Goal: Task Accomplishment & Management: Use online tool/utility

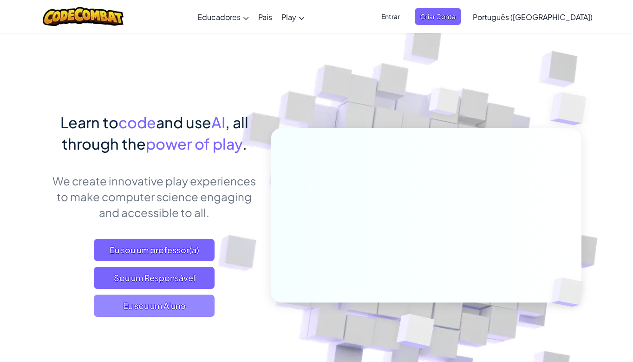
click at [140, 305] on span "Eu sou um Aluno" at bounding box center [154, 305] width 121 height 22
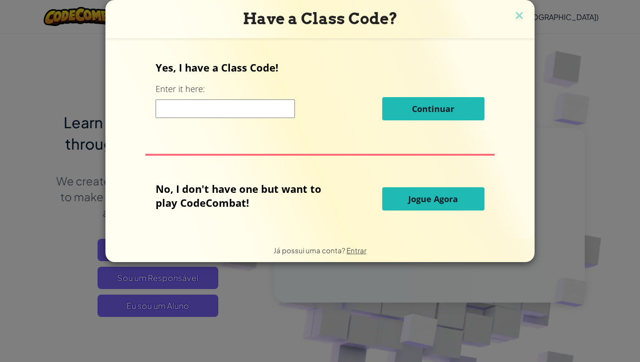
click at [403, 199] on button "Jogue Agora" at bounding box center [433, 198] width 102 height 23
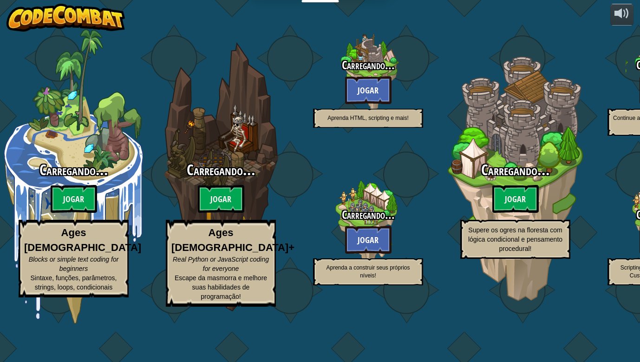
select select "pt-BR"
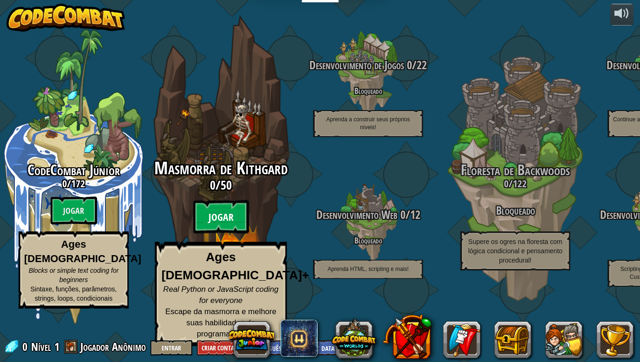
click at [233, 234] on btn "Jogar" at bounding box center [221, 216] width 56 height 33
select select "pt-BR"
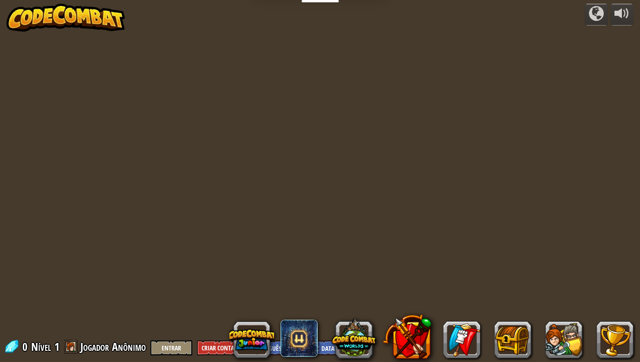
select select "pt-BR"
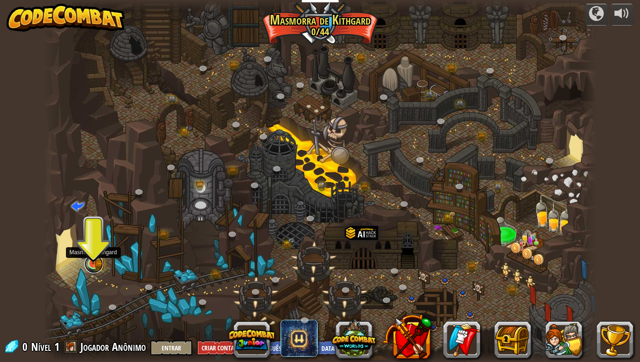
click at [94, 265] on link at bounding box center [94, 264] width 19 height 19
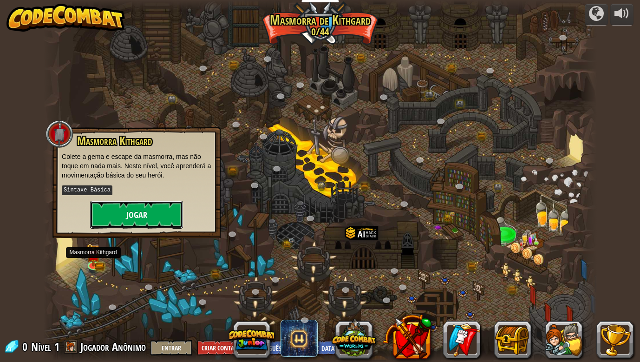
click at [103, 221] on button "Jogar" at bounding box center [136, 215] width 93 height 28
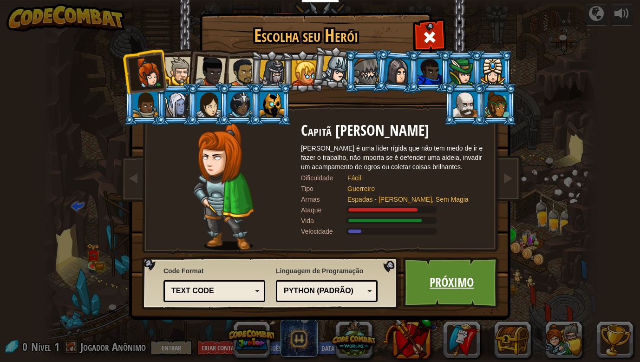
click at [457, 288] on link "Próximo" at bounding box center [451, 282] width 97 height 51
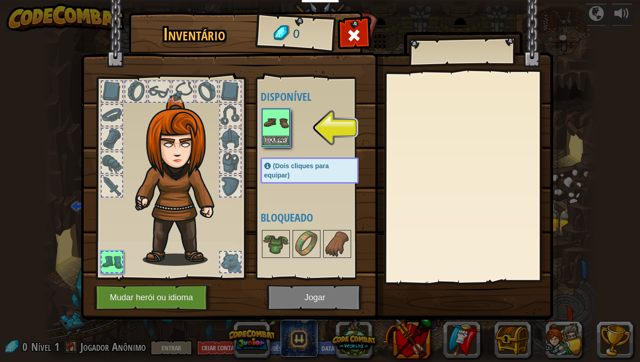
click at [282, 125] on img at bounding box center [276, 123] width 26 height 26
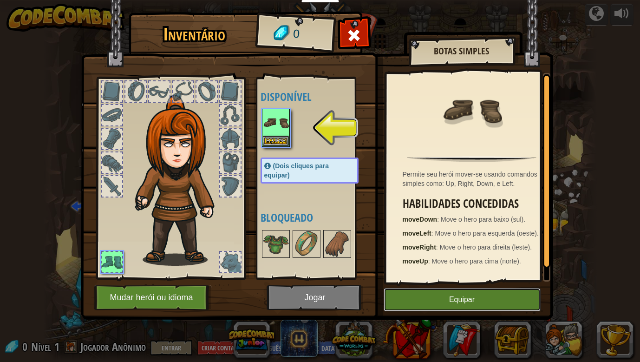
drag, startPoint x: 406, startPoint y: 302, endPoint x: 393, endPoint y: 296, distance: 13.7
click at [403, 302] on button "Equipar" at bounding box center [462, 299] width 157 height 23
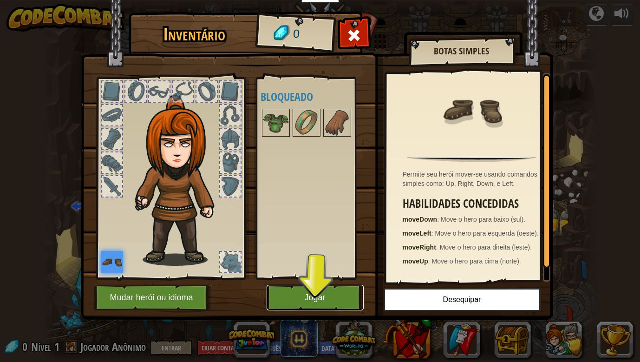
click at [345, 293] on button "Jogar" at bounding box center [315, 298] width 97 height 26
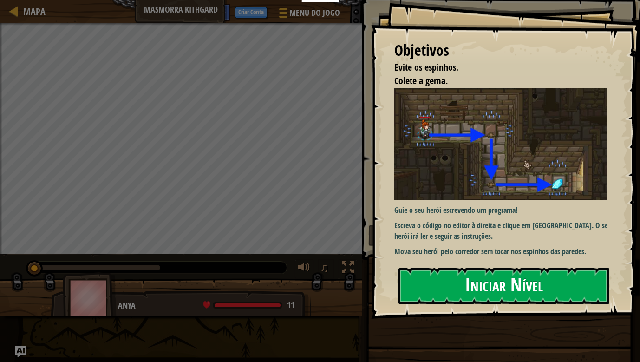
click at [458, 299] on button "Iniciar Nível" at bounding box center [504, 286] width 211 height 37
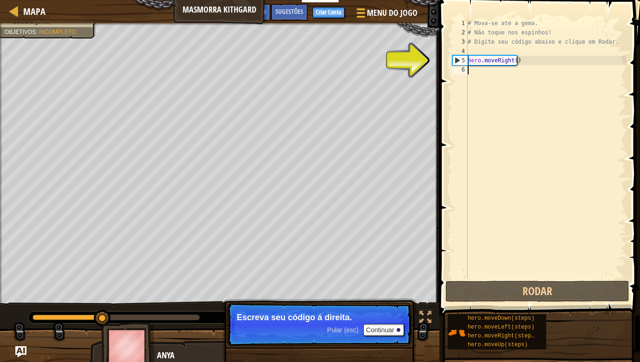
click at [103, 288] on div "Evite os espinhos. Colete a gema. Objetivos : Incompleto ♫ Anya 11 x: 18 y: 18 …" at bounding box center [320, 194] width 640 height 343
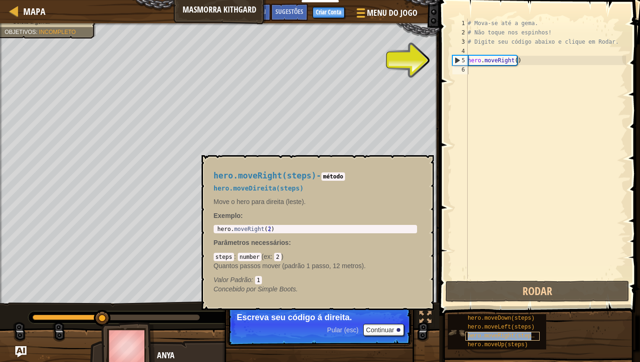
click at [527, 334] on span "hero.moveRight(steps)" at bounding box center [503, 336] width 70 height 7
click at [527, 335] on span "hero.moveRight(steps)" at bounding box center [503, 336] width 70 height 7
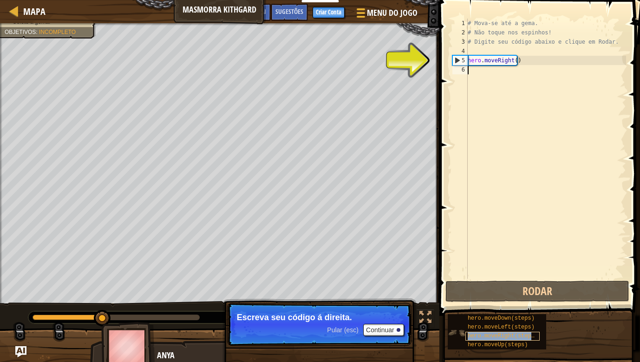
click at [526, 337] on span "hero.moveRight(steps)" at bounding box center [503, 336] width 70 height 7
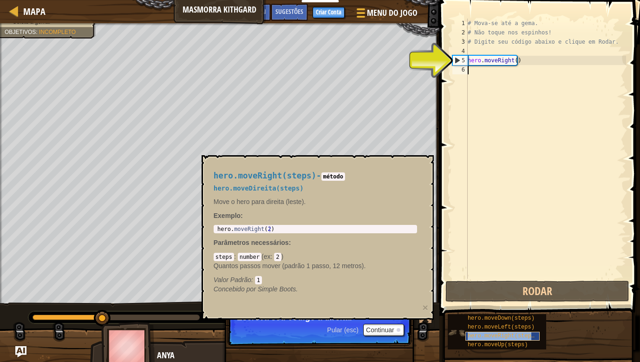
click at [525, 339] on span "hero.moveRight(steps)" at bounding box center [503, 336] width 70 height 7
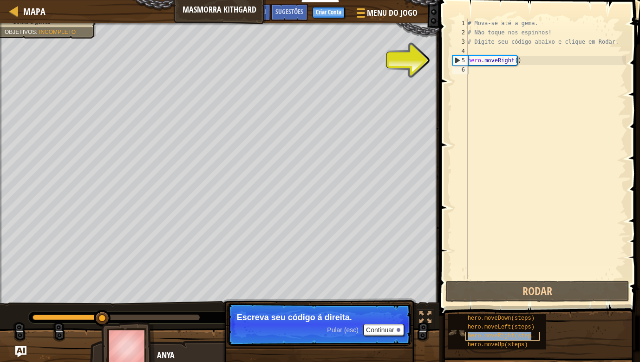
click at [525, 339] on span "hero.moveRight(steps)" at bounding box center [503, 336] width 70 height 7
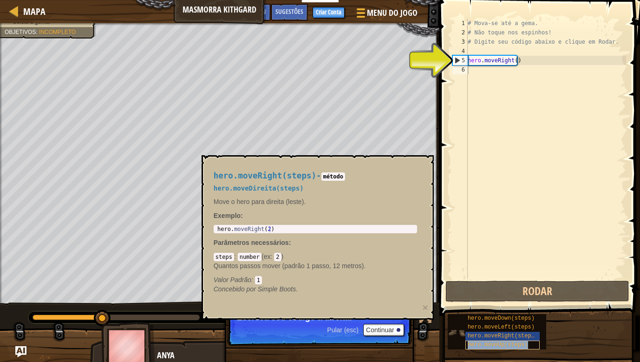
click at [524, 343] on div "hero.moveUp(steps)" at bounding box center [502, 344] width 74 height 9
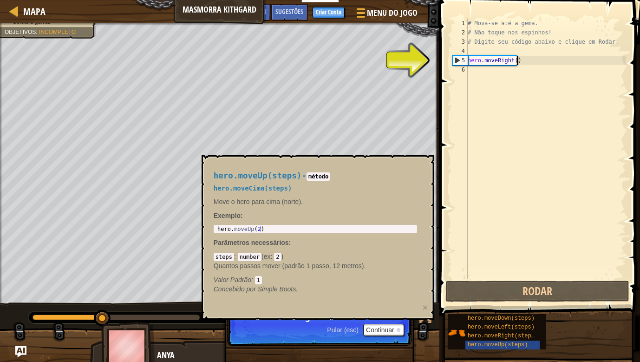
click at [544, 63] on div "# Mova-se até a gema. # Não toque nos espinhos! # Digite seu código abaixo e cl…" at bounding box center [546, 158] width 160 height 279
type textarea "hero.moveRight()"
click at [516, 62] on div "# Mova-se até a gema. # Não toque nos espinhos! # Digite seu código abaixo e cl…" at bounding box center [546, 158] width 160 height 279
click at [515, 62] on div "# Mova-se até a gema. # Não toque nos espinhos! # Digite seu código abaixo e cl…" at bounding box center [546, 158] width 160 height 279
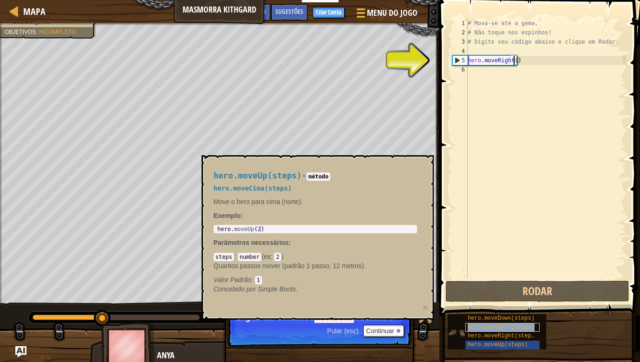
click at [527, 328] on span "hero.moveLeft(steps)" at bounding box center [501, 327] width 67 height 7
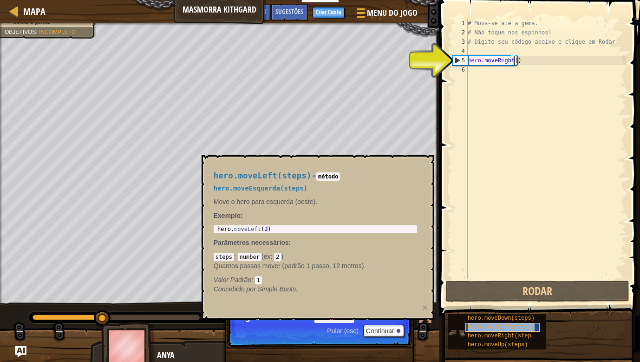
click at [527, 328] on span "hero.moveLeft(steps)" at bounding box center [501, 327] width 67 height 7
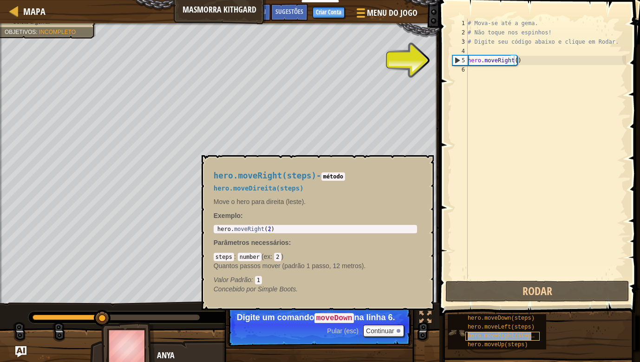
click at [525, 337] on span "hero.moveRight(steps)" at bounding box center [503, 336] width 70 height 7
click at [2, 12] on div "Mapa Masmorra Kithgard Menu do Jogo Pronto Criar Conta Sugestões Ask AI" at bounding box center [219, 11] width 439 height 23
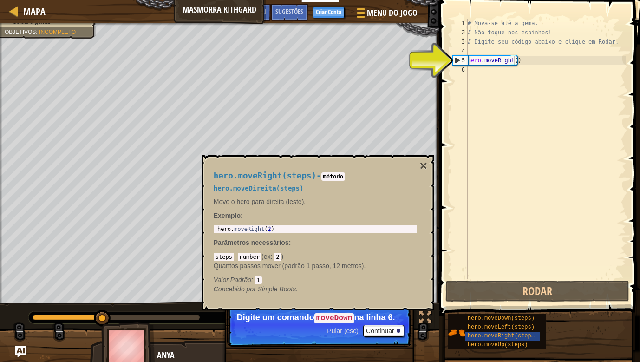
click at [7, 12] on div "Mapa Masmorra Kithgard Menu do Jogo Pronto Criar Conta Sugestões Ask AI" at bounding box center [219, 11] width 439 height 23
click at [17, 13] on div at bounding box center [14, 11] width 12 height 12
select select "pt-BR"
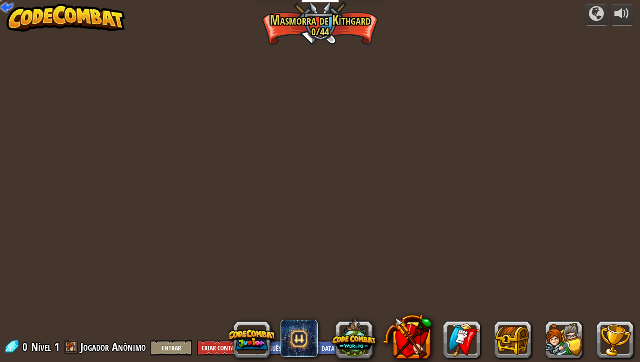
select select "pt-BR"
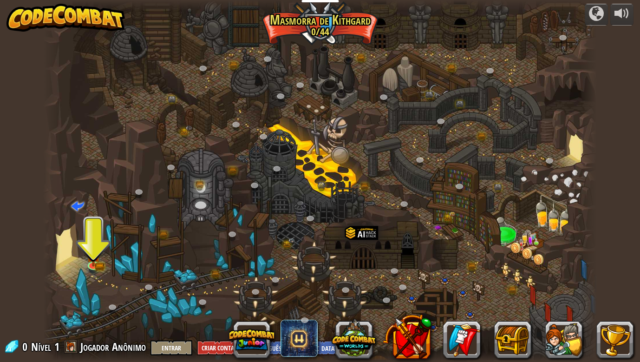
click at [105, 20] on img at bounding box center [66, 18] width 119 height 28
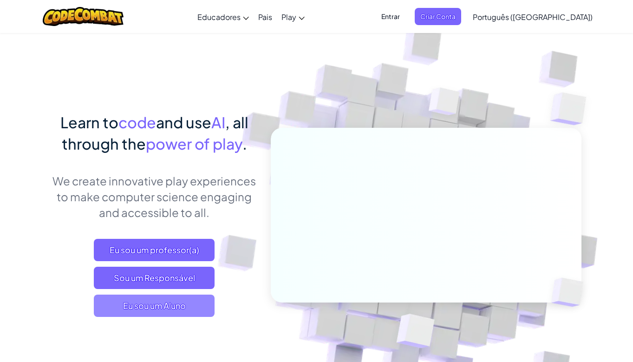
click at [193, 298] on span "Eu sou um Aluno" at bounding box center [154, 305] width 121 height 22
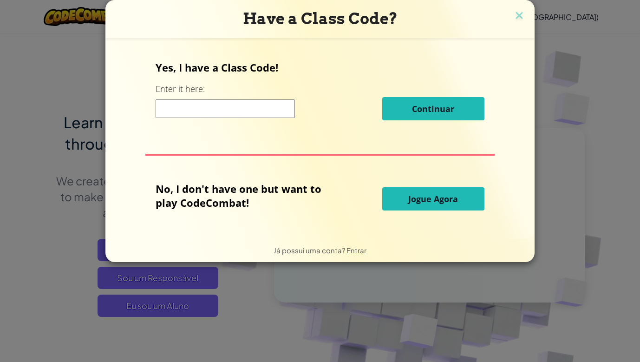
click at [458, 193] on button "Jogue Agora" at bounding box center [433, 198] width 102 height 23
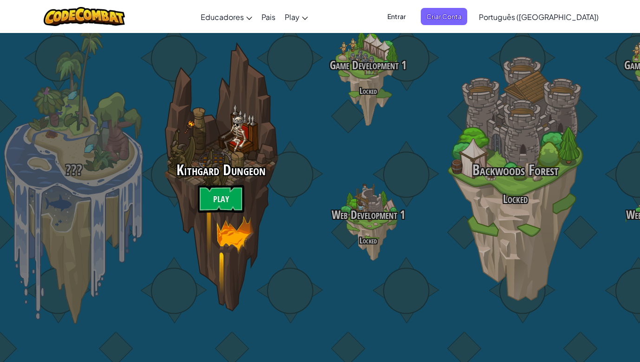
click at [63, 207] on div "??? Kithgard Dungeon Play Game Development 1 Locked Web Development 1 Locked Ba…" at bounding box center [320, 181] width 640 height 362
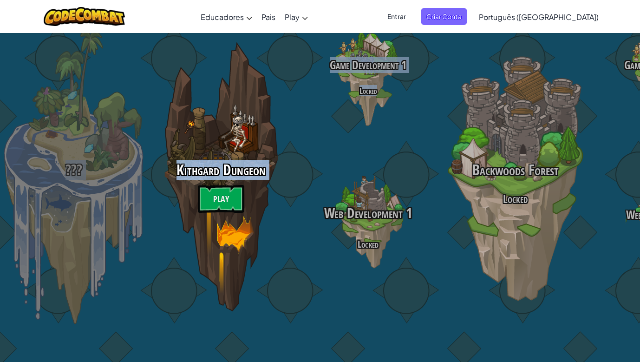
drag, startPoint x: 70, startPoint y: 192, endPoint x: 301, endPoint y: 204, distance: 231.2
click at [301, 204] on div "??? Kithgard Dungeon Play Game Development 1 Locked Web Development 1 Locked Ba…" at bounding box center [320, 181] width 640 height 362
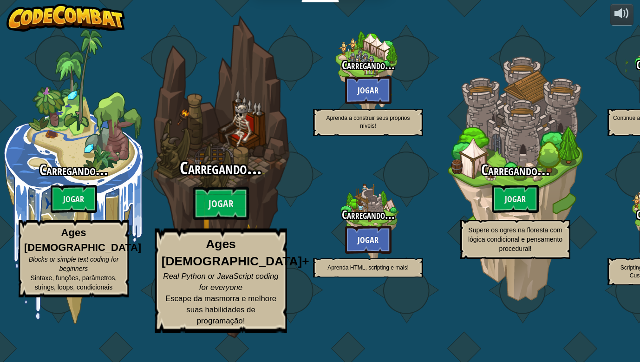
select select "pt-BR"
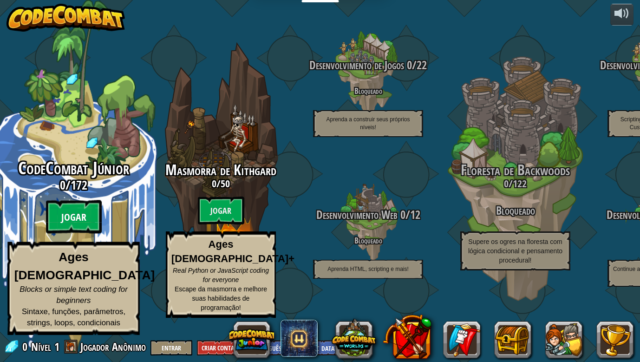
click at [90, 229] on btn "Jogar" at bounding box center [74, 216] width 56 height 33
select select "pt-BR"
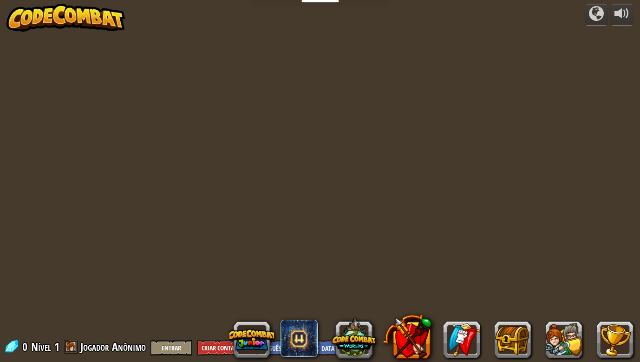
select select "pt-BR"
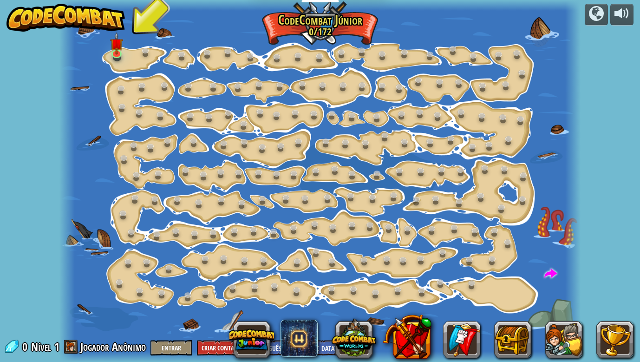
click at [127, 51] on div at bounding box center [320, 181] width 522 height 362
click at [123, 51] on img at bounding box center [117, 38] width 13 height 30
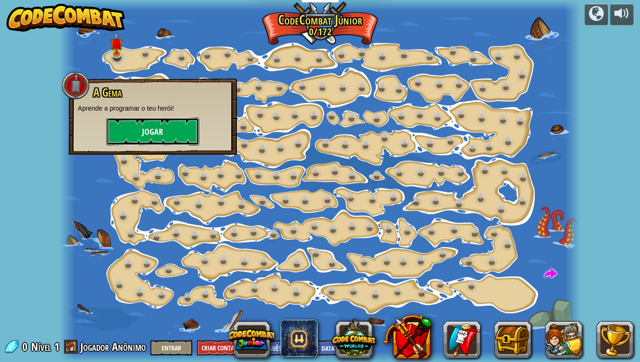
click at [137, 127] on button "Jogar" at bounding box center [152, 132] width 93 height 28
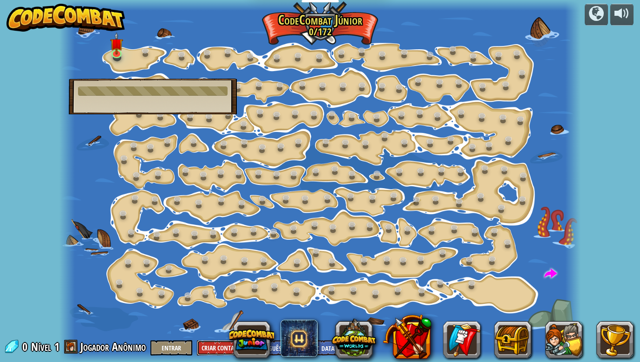
click at [219, 340] on button "Criar Conta" at bounding box center [218, 347] width 42 height 15
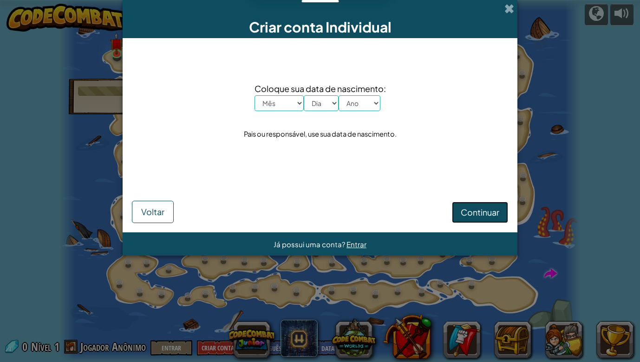
click at [481, 208] on span "Continuar" at bounding box center [480, 212] width 39 height 11
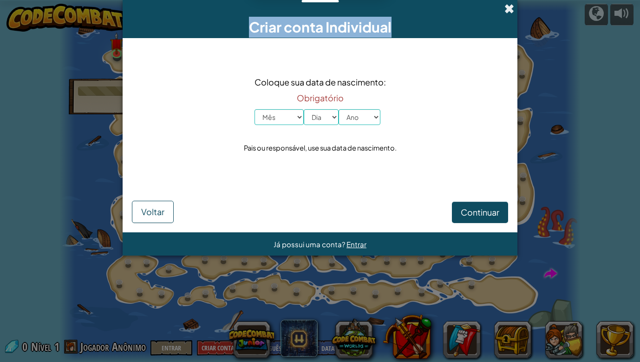
drag, startPoint x: 514, startPoint y: 5, endPoint x: 509, endPoint y: 11, distance: 8.3
click at [512, 6] on div "Criar conta Individual" at bounding box center [320, 19] width 395 height 38
click at [511, 7] on span at bounding box center [509, 9] width 10 height 10
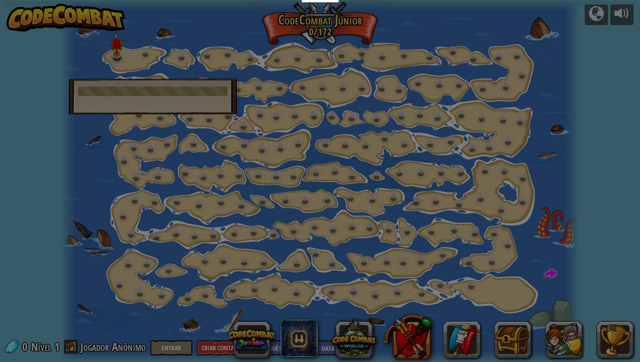
click at [510, 1] on body "Educadores Create Free Account School & District Solutions Teacher Toolkit Prev…" at bounding box center [320, 0] width 640 height 1
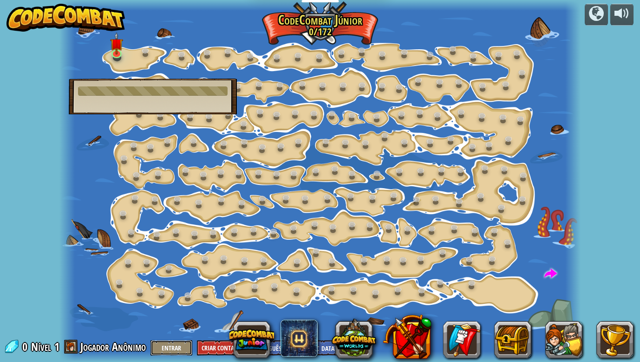
click at [163, 345] on button "Entrar" at bounding box center [171, 347] width 42 height 15
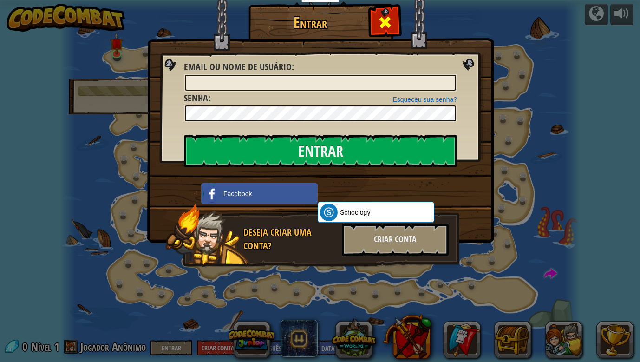
click at [384, 10] on div at bounding box center [384, 21] width 29 height 29
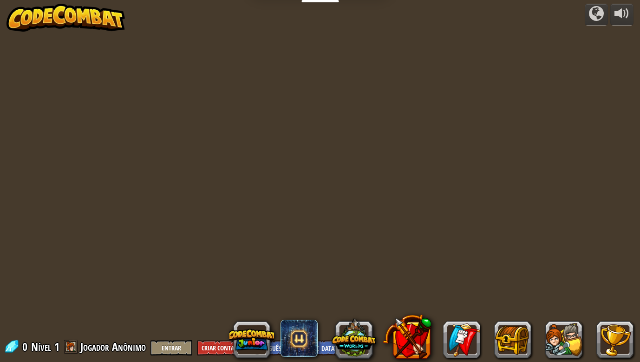
select select "pt-BR"
click at [115, 130] on div at bounding box center [320, 181] width 522 height 362
click at [254, 328] on button at bounding box center [251, 339] width 45 height 45
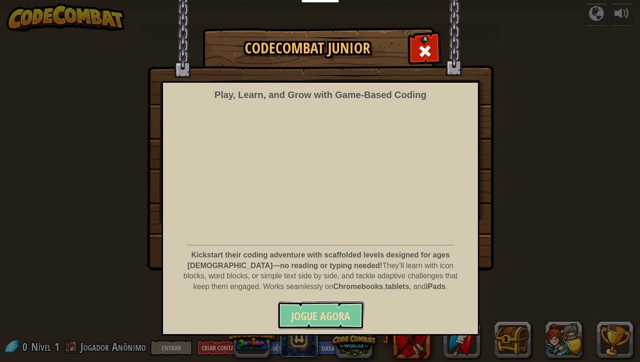
click at [359, 309] on button "Jogue Agora" at bounding box center [320, 315] width 87 height 28
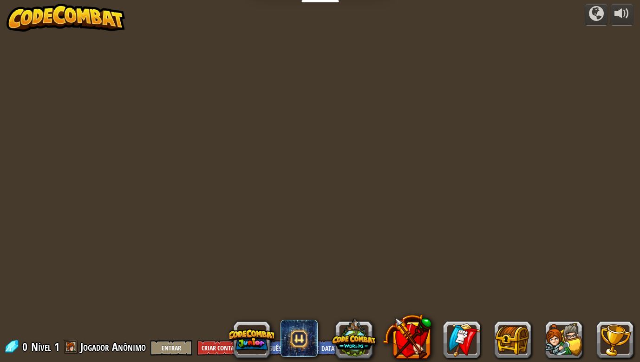
select select "pt-BR"
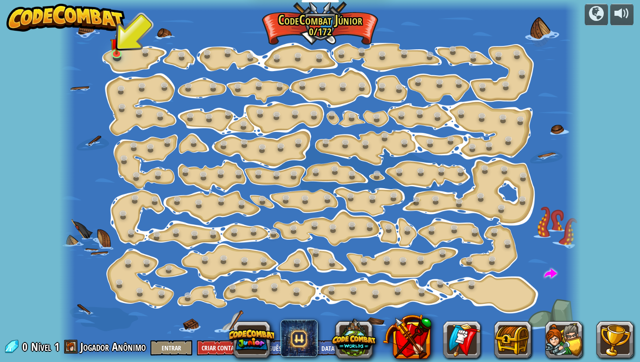
click at [98, 353] on span "Jogador Anônimo" at bounding box center [112, 346] width 65 height 15
click at [598, 22] on button at bounding box center [596, 15] width 23 height 22
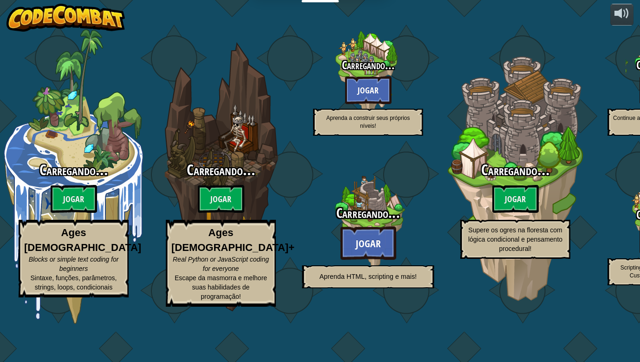
select select "pt-BR"
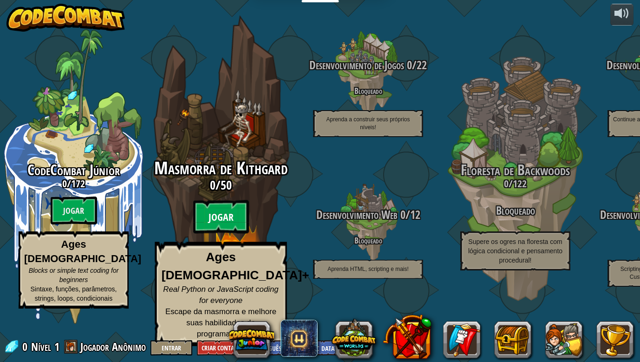
click at [235, 232] on btn "Jogar" at bounding box center [221, 216] width 56 height 33
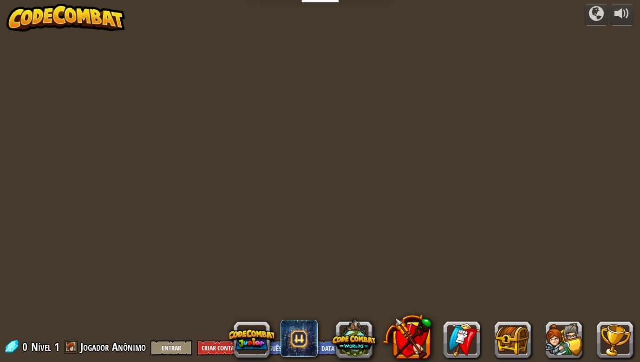
select select "pt-BR"
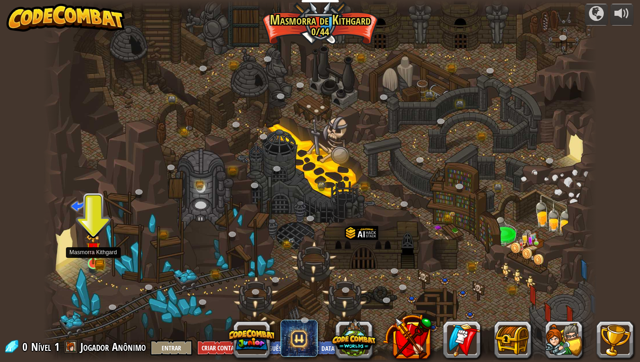
click at [86, 252] on img at bounding box center [93, 249] width 14 height 31
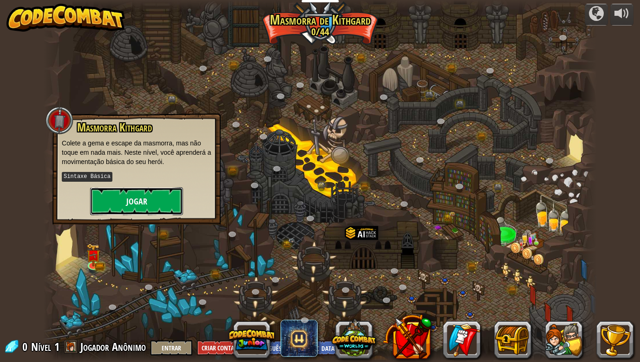
click at [161, 189] on button "Jogar" at bounding box center [136, 201] width 93 height 28
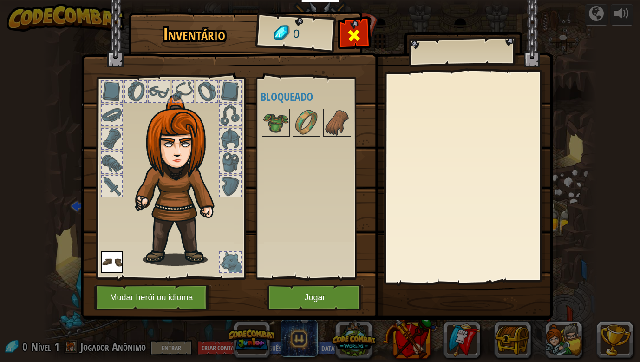
click at [368, 39] on div at bounding box center [354, 37] width 29 height 29
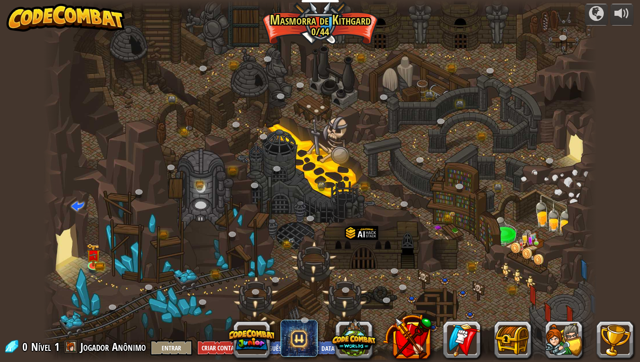
click at [341, 33] on div at bounding box center [320, 181] width 554 height 362
click at [96, 259] on img at bounding box center [93, 249] width 14 height 31
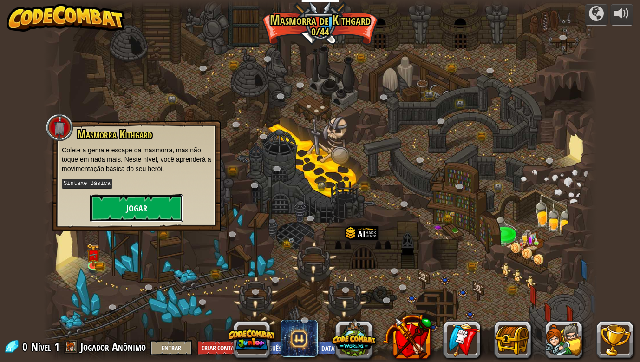
click at [165, 215] on button "Jogar" at bounding box center [136, 208] width 93 height 28
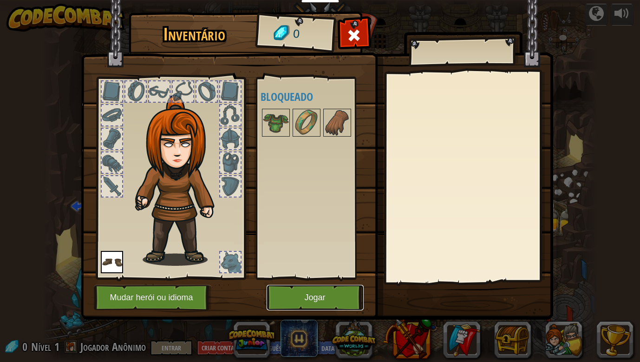
click at [334, 301] on button "Jogar" at bounding box center [315, 298] width 97 height 26
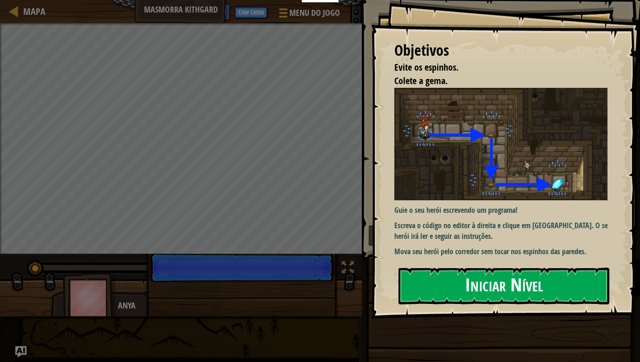
click at [441, 289] on button "Iniciar Nível" at bounding box center [504, 286] width 211 height 37
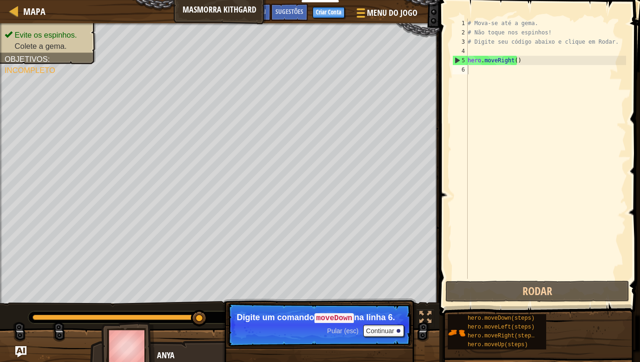
click at [241, 17] on div "Menu do Jogo Pronto Criar Conta Sugestões Ask AI" at bounding box center [332, 15] width 182 height 22
click at [229, 0] on div "Mapa Masmorra Kithgard Menu do Jogo Pronto Criar Conta Sugestões Ask AI" at bounding box center [219, 11] width 439 height 23
click at [226, 11] on div "Mapa Masmorra Kithgard Menu do Jogo Pronto Criar Conta Sugestões Ask AI" at bounding box center [219, 11] width 439 height 23
click at [386, 10] on span "Menu do Jogo" at bounding box center [392, 13] width 53 height 13
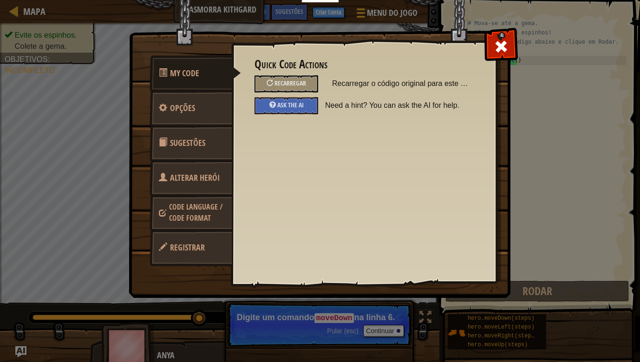
click at [530, 43] on div "My Code Opções Sugestões Alterar Herói Code Language / Code Format Registrar Qu…" at bounding box center [320, 181] width 640 height 362
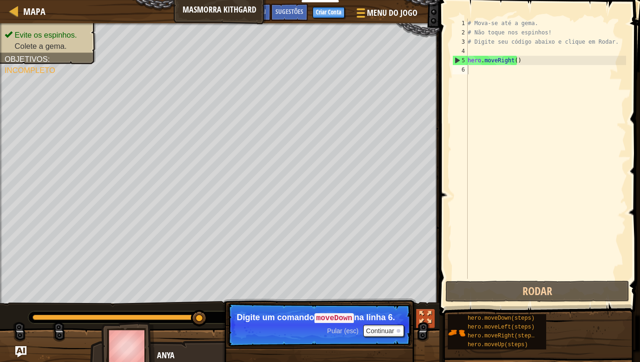
click at [423, 315] on div at bounding box center [425, 317] width 12 height 12
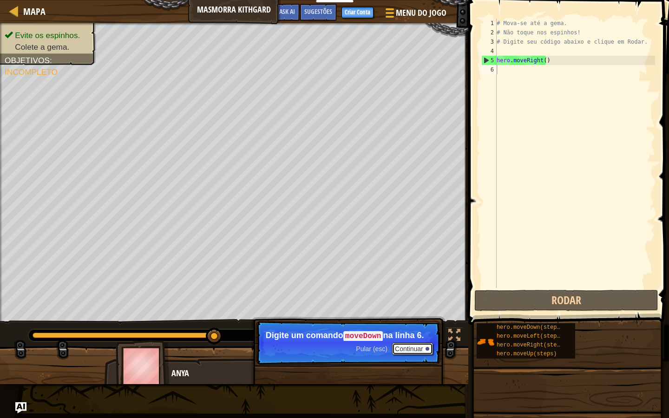
click at [409, 348] on button "Continuar" at bounding box center [412, 349] width 41 height 12
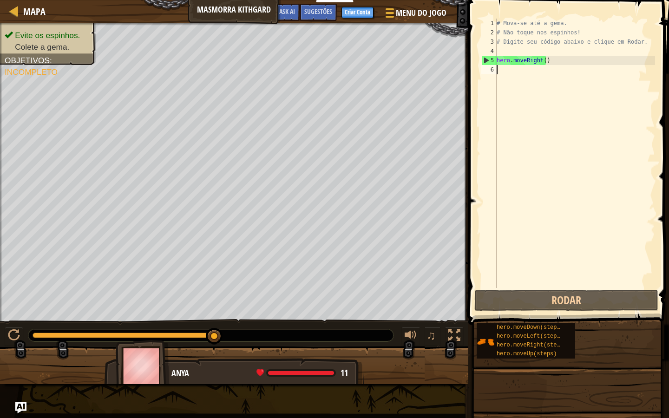
click at [546, 58] on div "# Mova-se até a gema. # Não toque nos espinhos! # Digite seu código abaixo e cl…" at bounding box center [575, 163] width 160 height 288
type textarea "hero.moveRight()"
click at [540, 60] on div "# Mova-se até a gema. # Não toque nos espinhos! # Digite seu código abaixo e cl…" at bounding box center [575, 163] width 160 height 288
click at [541, 59] on div "# Mova-se até a gema. # Não toque nos espinhos! # Digite seu código abaixo e cl…" at bounding box center [575, 163] width 160 height 288
click at [245, 9] on div "Mapa Masmorra Kithgard Menu do Jogo Pronto Criar Conta Sugestões Ask AI" at bounding box center [234, 11] width 468 height 23
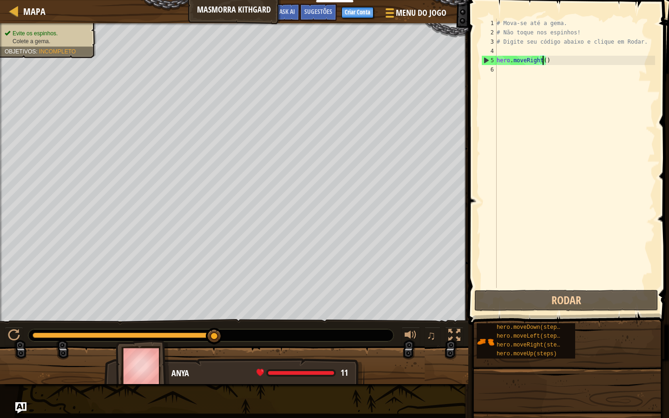
click at [51, 30] on ul "Evite os espinhos. Colete a gema." at bounding box center [48, 38] width 87 height 16
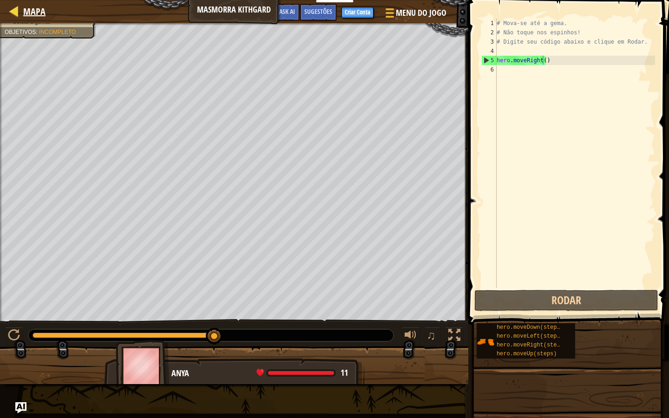
click at [40, 18] on div "Mapa" at bounding box center [32, 11] width 27 height 23
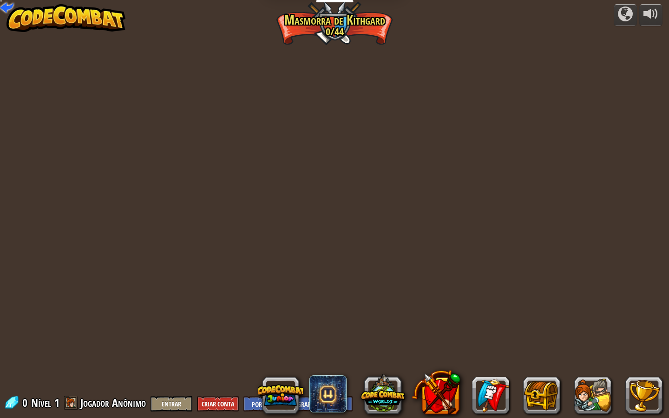
select select "pt-BR"
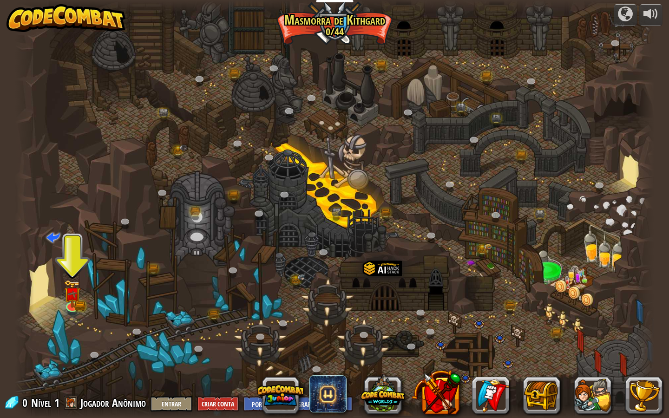
click at [416, 132] on div at bounding box center [335, 209] width 640 height 418
click at [186, 361] on button "Entrar" at bounding box center [171, 403] width 42 height 15
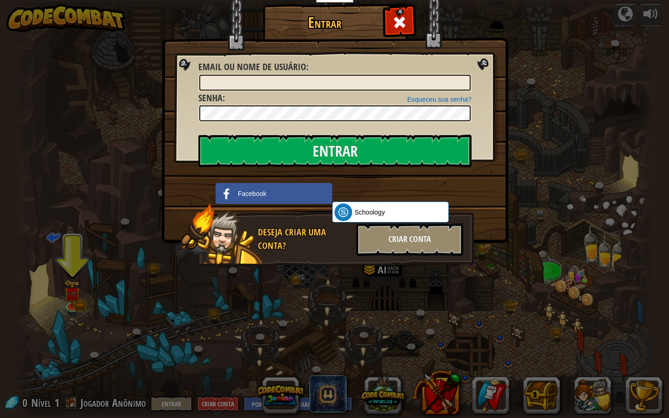
click at [629, 222] on div "Entrar Erro desconhecido. Email ou nome de usuário : Esqueceu sua senha? Senha …" at bounding box center [334, 209] width 669 height 418
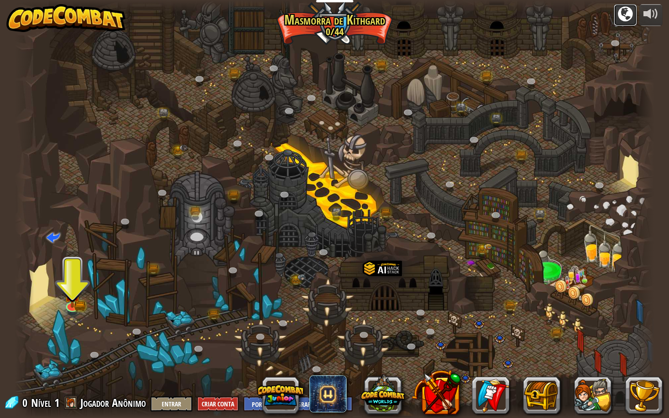
click at [621, 7] on div at bounding box center [625, 14] width 15 height 15
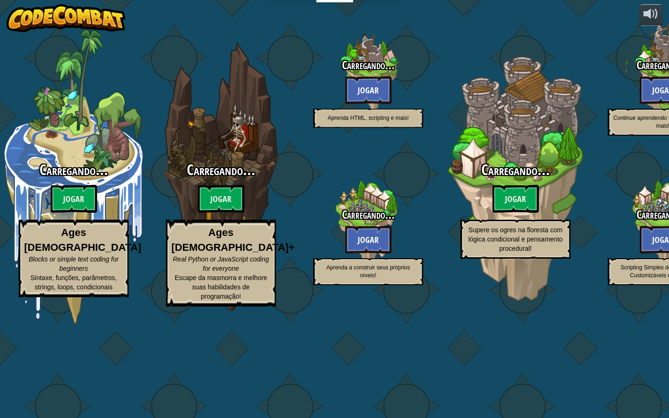
select select "pt-BR"
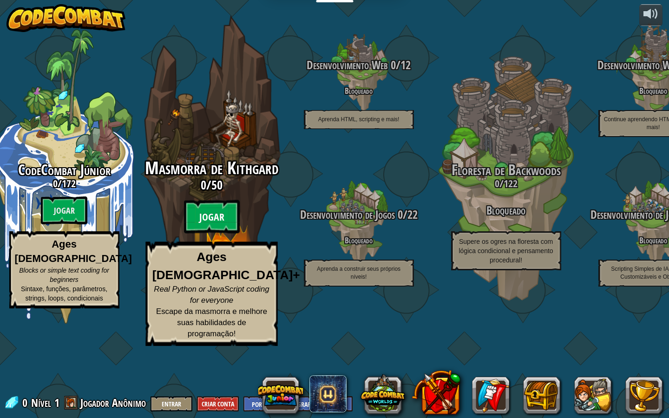
click at [225, 234] on btn "Jogar" at bounding box center [211, 216] width 56 height 33
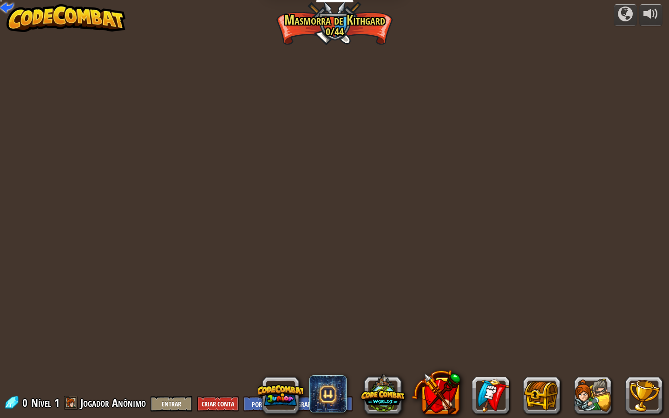
select select "pt-BR"
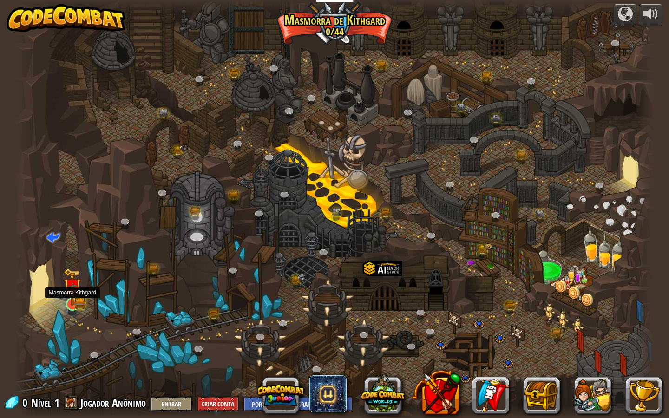
click at [74, 297] on img at bounding box center [72, 286] width 17 height 37
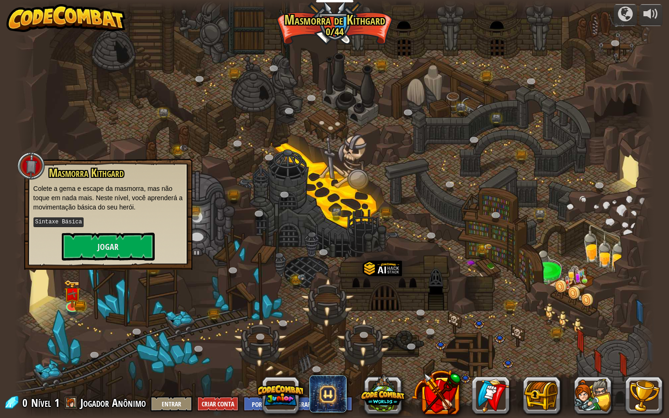
click at [268, 291] on div at bounding box center [335, 209] width 640 height 418
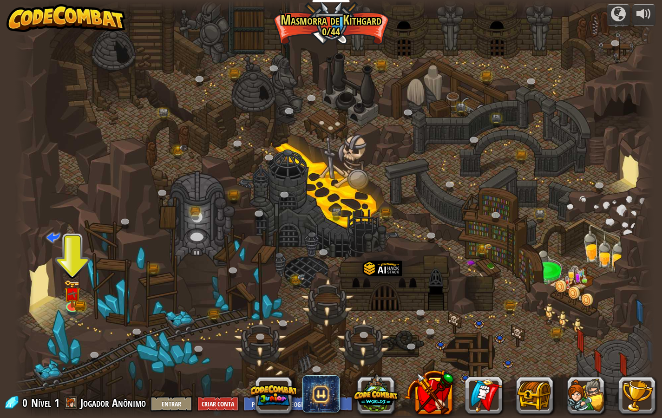
click at [254, 301] on div at bounding box center [335, 209] width 640 height 418
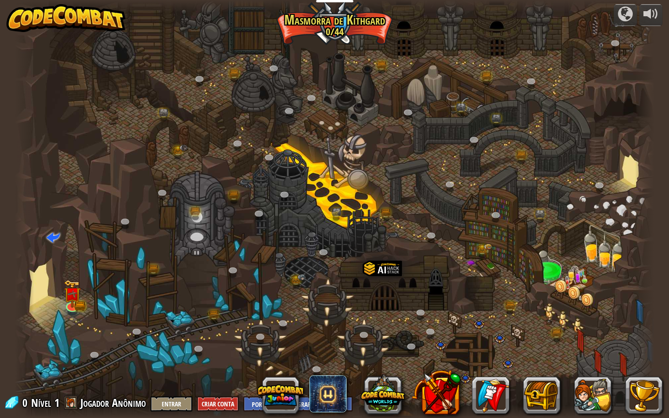
click at [254, 301] on div at bounding box center [335, 209] width 640 height 418
click at [253, 301] on div at bounding box center [335, 209] width 640 height 418
click at [252, 301] on div at bounding box center [335, 209] width 640 height 418
click at [37, 278] on div at bounding box center [335, 209] width 640 height 418
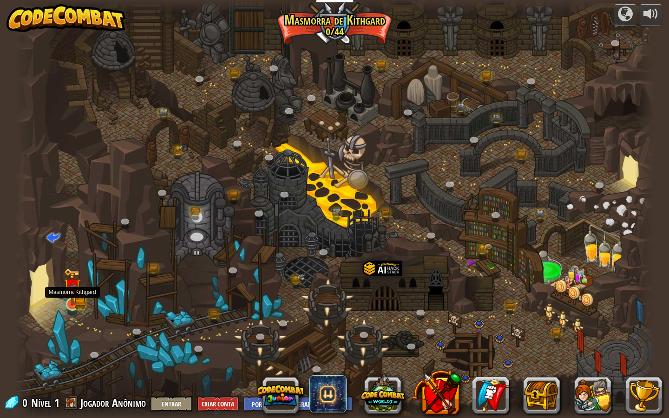
click at [84, 309] on img at bounding box center [79, 303] width 11 height 13
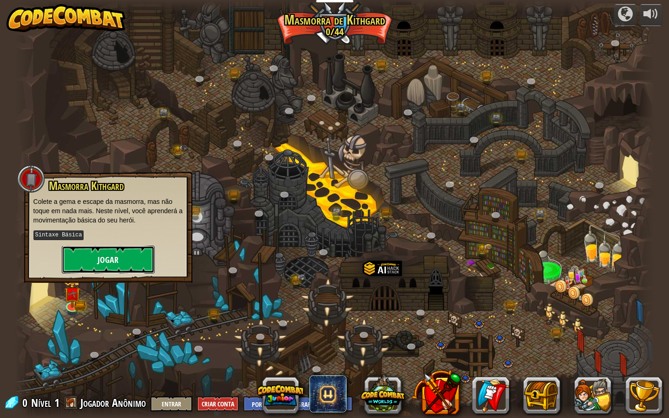
click at [92, 259] on button "Jogar" at bounding box center [108, 260] width 93 height 28
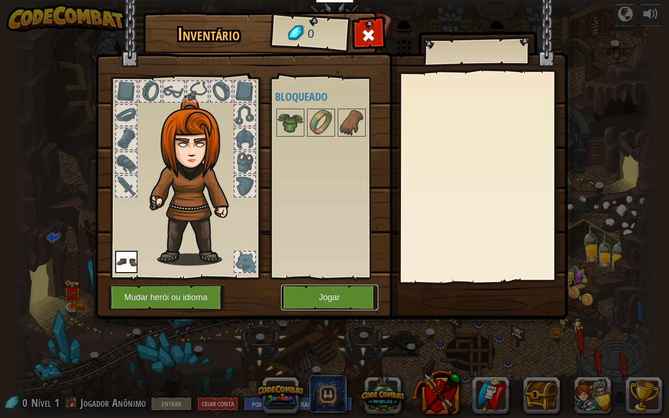
click at [309, 293] on button "Jogar" at bounding box center [329, 298] width 97 height 26
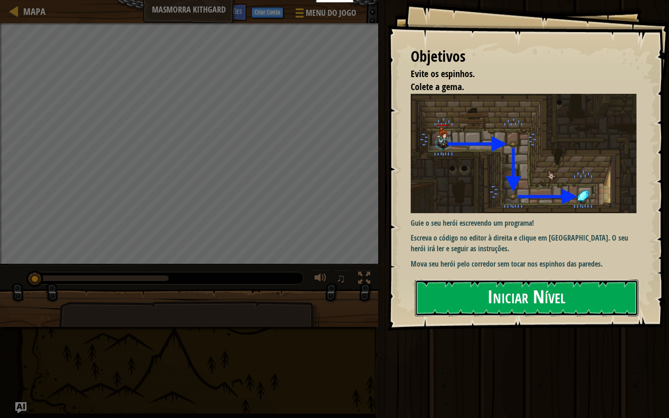
click at [613, 289] on button "Iniciar Nível" at bounding box center [526, 298] width 223 height 37
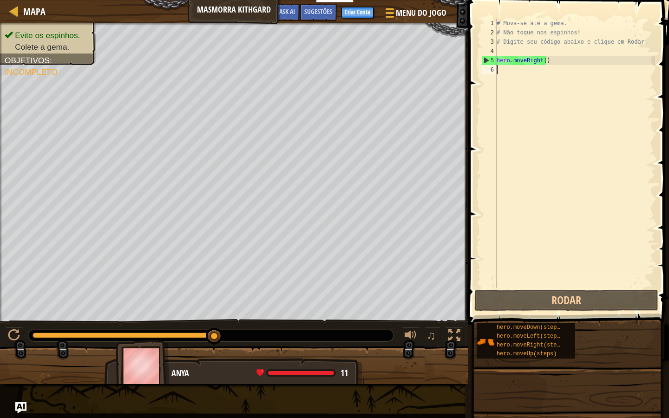
click at [292, 361] on div at bounding box center [301, 373] width 66 height 4
click at [541, 59] on div "# Mova-se até a gema. # Não toque nos espinhos! # Digite seu código abaixo e cl…" at bounding box center [575, 163] width 160 height 288
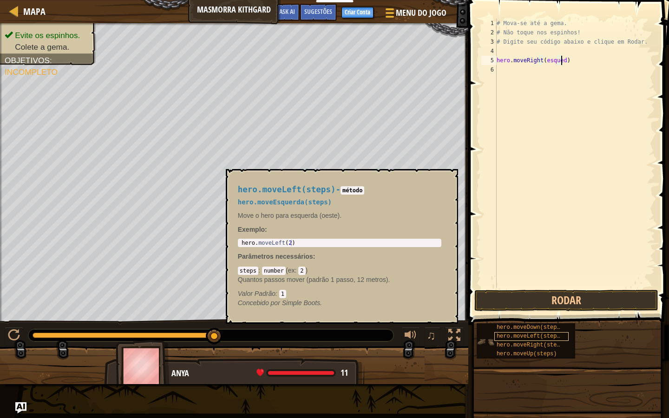
scroll to position [4, 5]
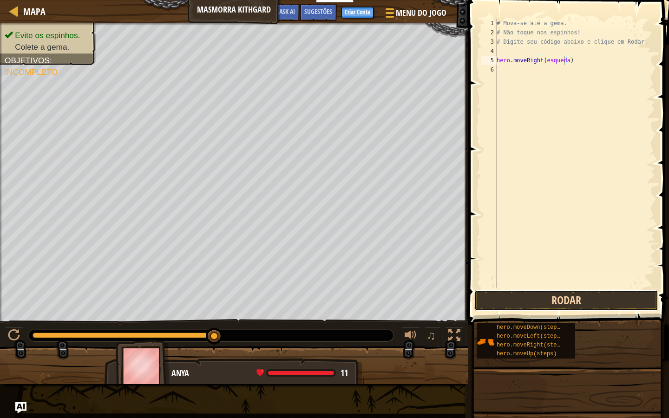
click at [614, 299] on button "Rodar" at bounding box center [566, 300] width 184 height 21
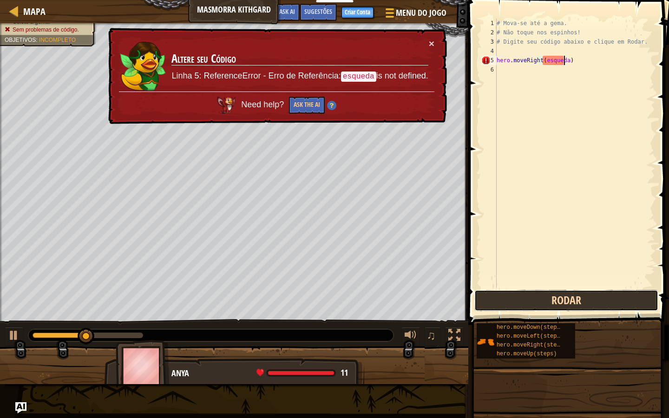
click at [603, 301] on button "Rodar" at bounding box center [566, 300] width 184 height 21
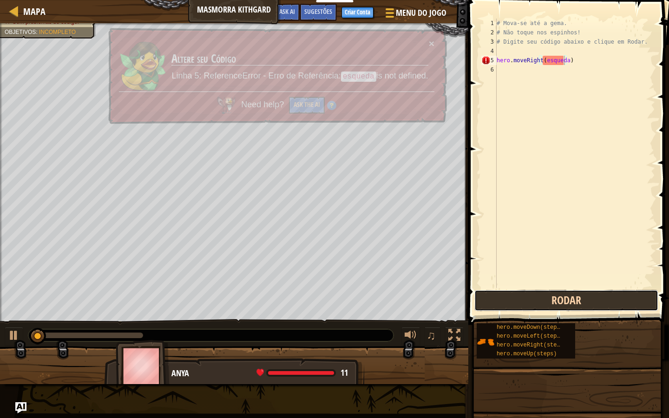
click at [603, 301] on button "Rodar" at bounding box center [566, 300] width 184 height 21
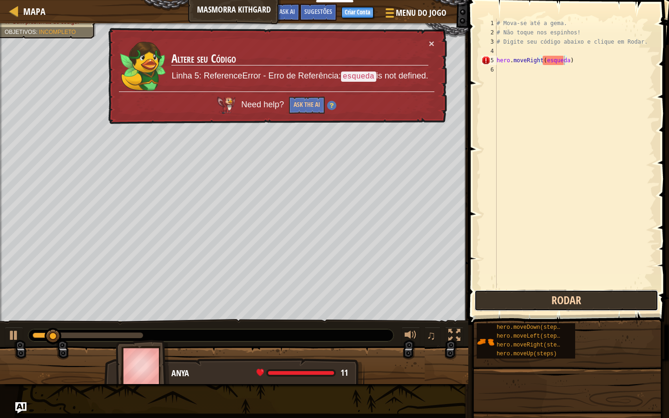
click at [603, 301] on button "Rodar" at bounding box center [566, 300] width 184 height 21
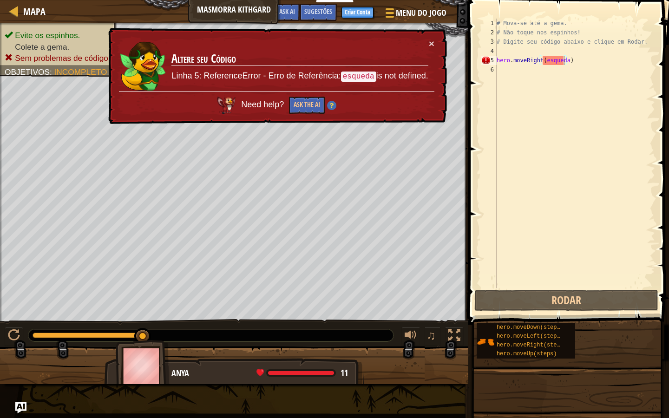
click at [35, 331] on div at bounding box center [210, 335] width 365 height 12
click at [35, 332] on div at bounding box center [210, 335] width 365 height 12
drag, startPoint x: 33, startPoint y: 334, endPoint x: 239, endPoint y: 334, distance: 206.7
click at [240, 335] on div at bounding box center [210, 335] width 365 height 12
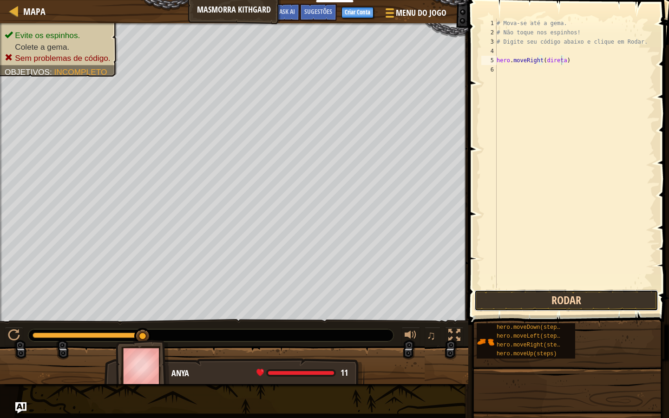
click at [613, 303] on button "Rodar" at bounding box center [566, 300] width 184 height 21
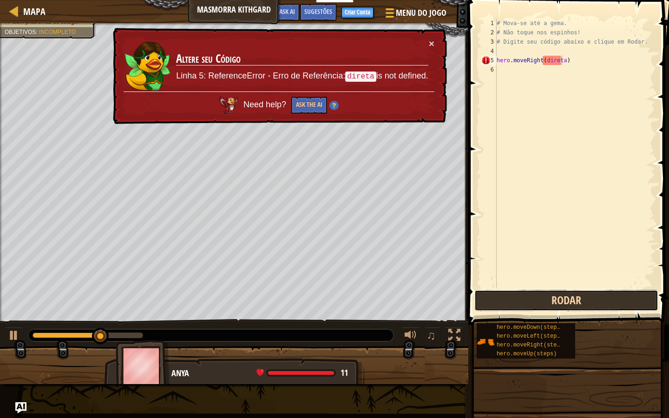
click at [613, 303] on button "Rodar" at bounding box center [566, 300] width 184 height 21
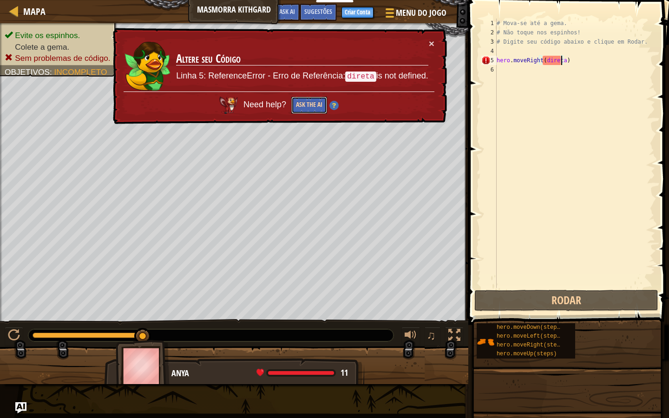
click at [310, 102] on button "Ask the AI" at bounding box center [309, 105] width 36 height 17
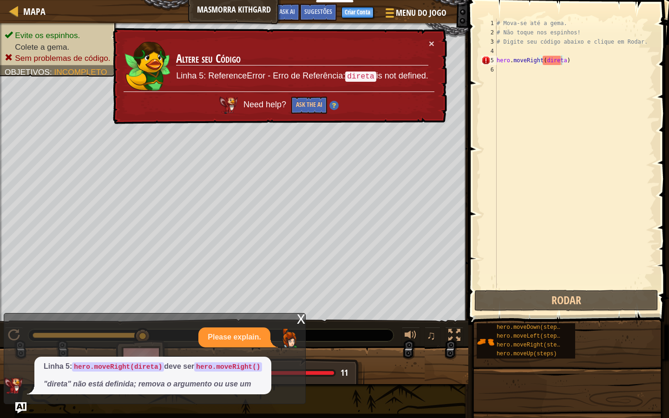
click at [425, 42] on td "Altere seu Código Linha 5: ReferenceError - Erro de Referência: direta is not d…" at bounding box center [302, 65] width 253 height 54
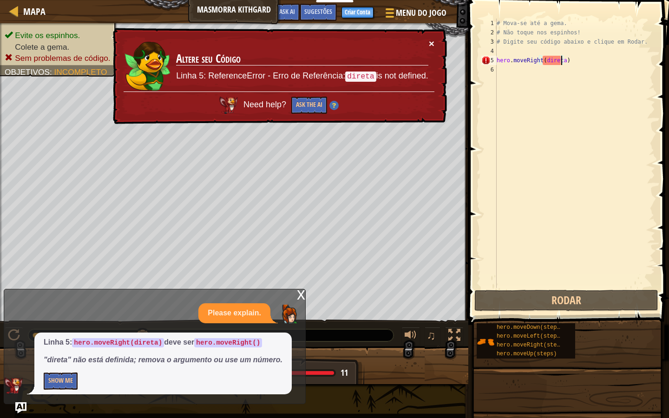
click at [431, 40] on button "×" at bounding box center [432, 45] width 6 height 10
click at [52, 361] on button "Show Me" at bounding box center [61, 380] width 34 height 17
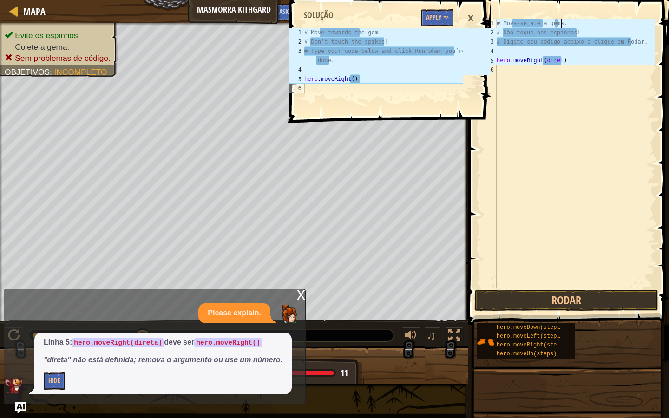
click at [562, 20] on div "# Mova-se até a gema. # Não toque nos espinhos! # Digite seu código abaixo e cl…" at bounding box center [575, 163] width 160 height 288
click at [559, 23] on div "# Mova-se até a gema. # Não toque nos espinhos! # Digite seu código abaixo e cl…" at bounding box center [575, 163] width 160 height 288
click at [559, 23] on div "# Mova-se até a gema. # Não toque nos espinhos! # Digite seu código abaixo e cl…" at bounding box center [575, 153] width 160 height 269
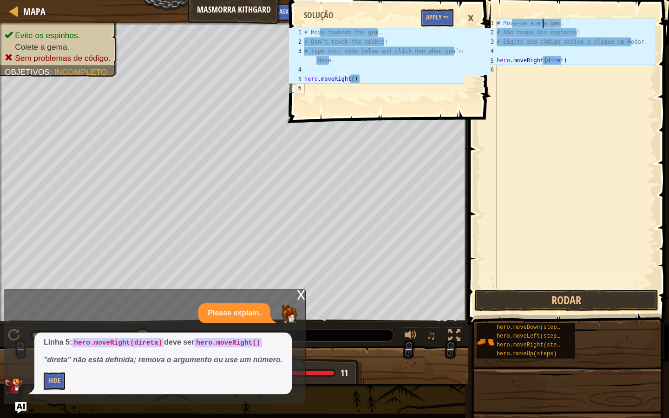
click at [542, 22] on div "# Mova-se até a gem. # Não toque nos espinhos! # Digite seu código abaixo e cli…" at bounding box center [575, 163] width 160 height 288
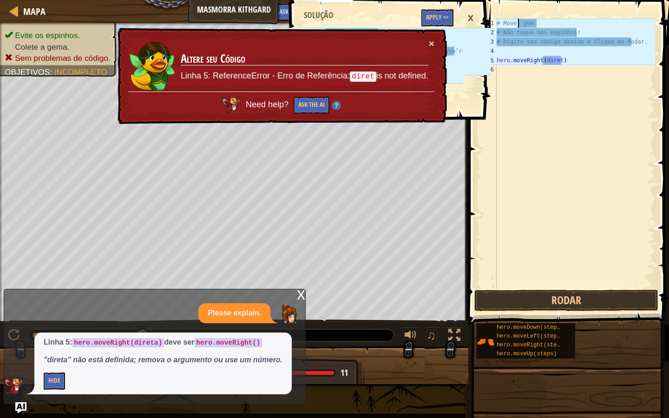
click at [428, 42] on td "Altere seu Código Linha 5: ReferenceError - Erro de Referência: diret is not de…" at bounding box center [304, 65] width 249 height 54
click at [430, 42] on button "×" at bounding box center [432, 44] width 6 height 10
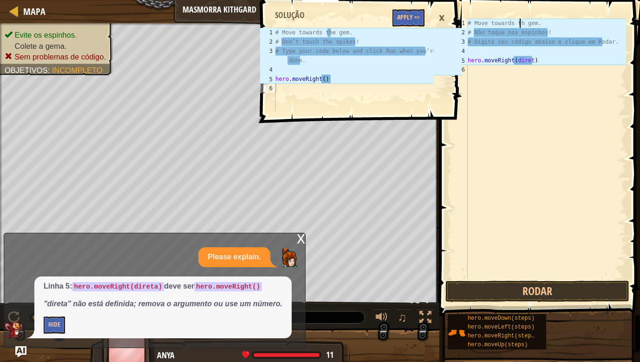
scroll to position [4, 4]
type textarea "# Move towards the gem."
